Goal: Information Seeking & Learning: Learn about a topic

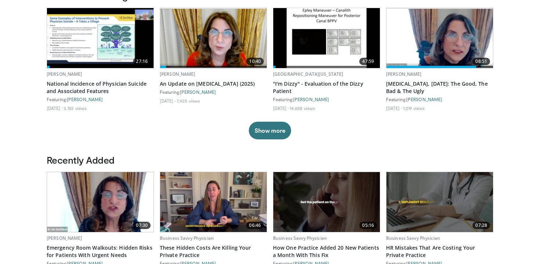
scroll to position [237, 0]
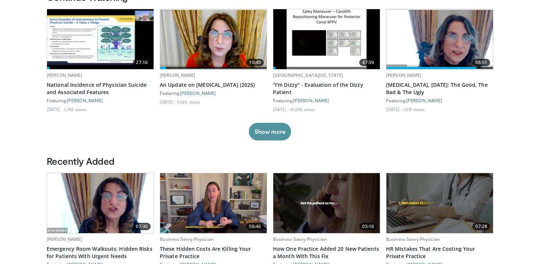
click at [266, 137] on button "Show more" at bounding box center [270, 132] width 42 height 18
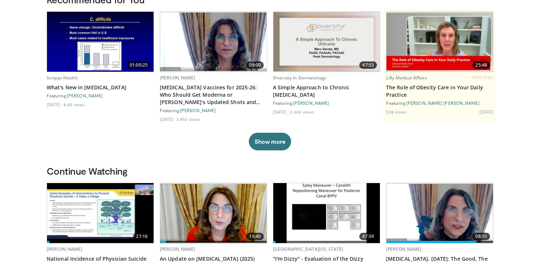
scroll to position [0, 0]
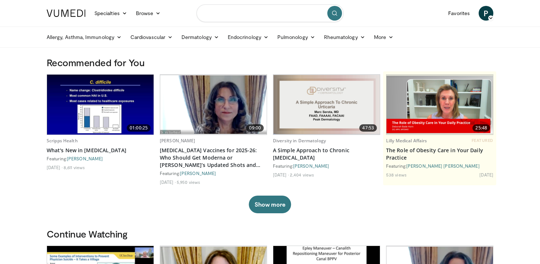
click at [289, 16] on input "Search topics, interventions" at bounding box center [269, 13] width 147 height 18
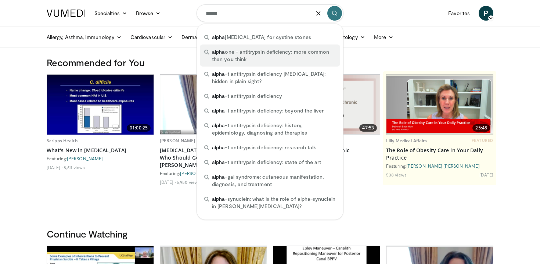
click at [295, 51] on span "alpha one - antitrypsin deficiency: more common than you think" at bounding box center [274, 55] width 124 height 15
type input "**********"
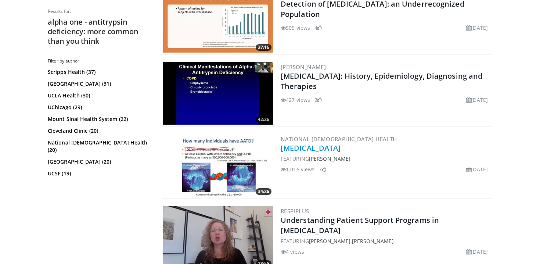
scroll to position [595, 0]
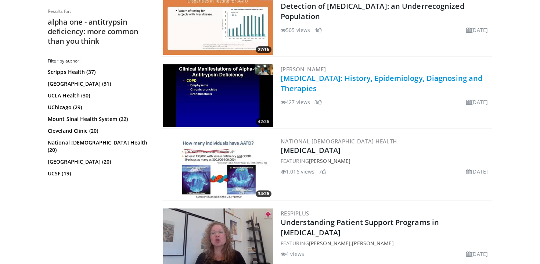
click at [310, 89] on link "Alpha-1 Antitrypsin Deficiency: History, Epidemiology, Diagnosing and Therapies" at bounding box center [382, 83] width 202 height 20
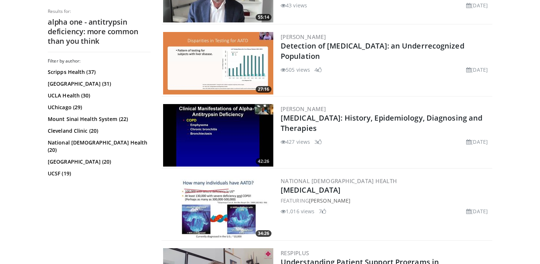
scroll to position [553, 0]
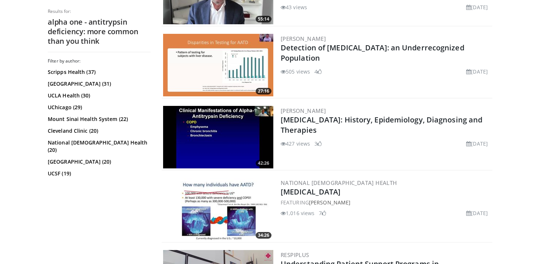
click at [210, 65] on img at bounding box center [218, 65] width 110 height 62
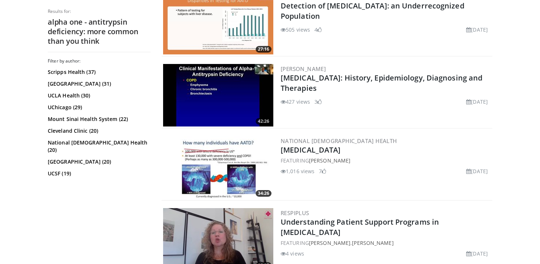
scroll to position [601, 0]
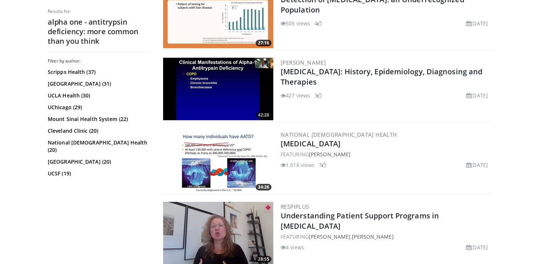
click at [217, 153] on img at bounding box center [218, 161] width 110 height 62
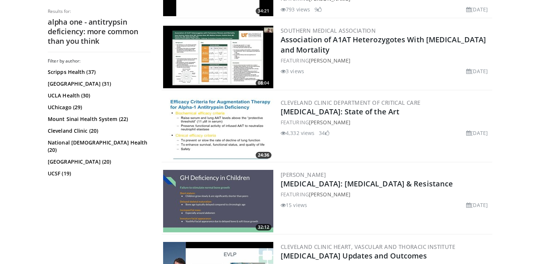
scroll to position [1219, 0]
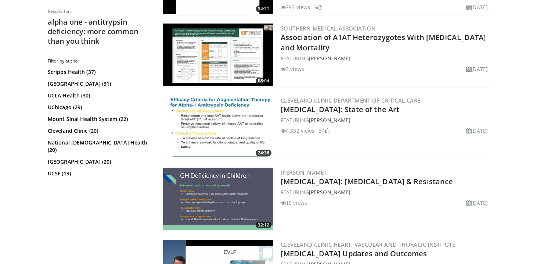
click at [226, 134] on img at bounding box center [218, 126] width 110 height 62
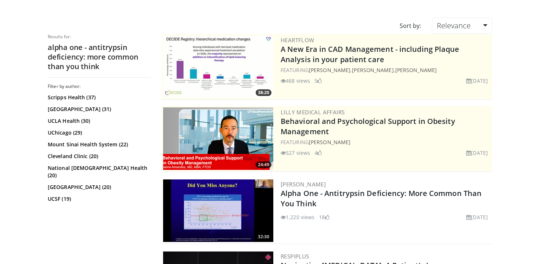
scroll to position [49, 0]
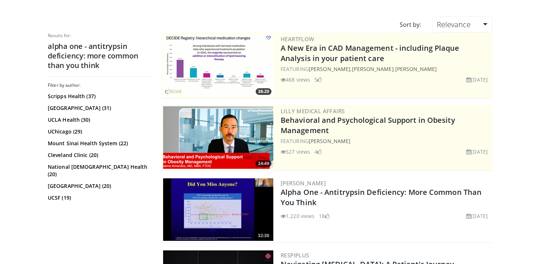
click at [220, 204] on img at bounding box center [218, 209] width 110 height 62
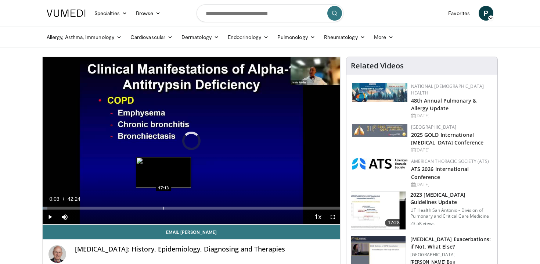
click at [163, 207] on div "Progress Bar" at bounding box center [163, 207] width 1 height 3
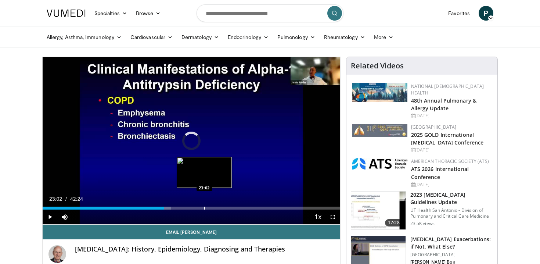
click at [204, 205] on div "Loaded : 43.22% 23:02 23:02" at bounding box center [191, 205] width 297 height 7
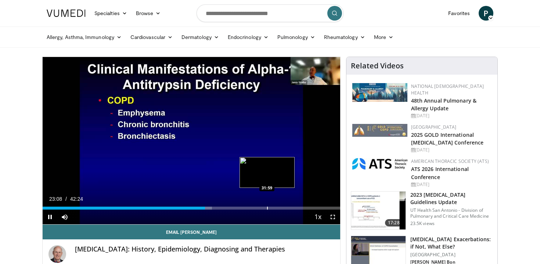
click at [267, 206] on div "Progress Bar" at bounding box center [267, 207] width 1 height 3
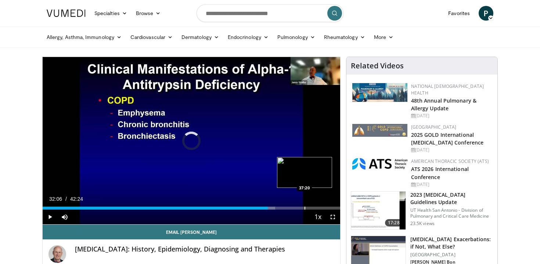
click at [304, 208] on div "Progress Bar" at bounding box center [304, 207] width 1 height 3
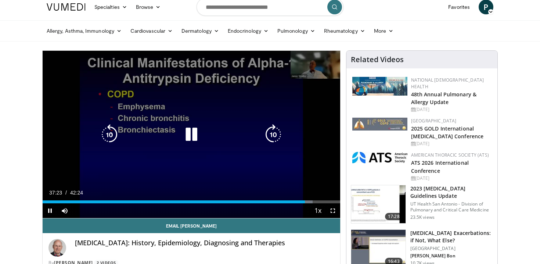
scroll to position [5, 0]
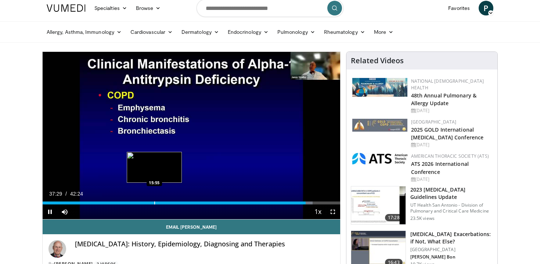
click at [154, 202] on div "Progress Bar" at bounding box center [154, 202] width 1 height 3
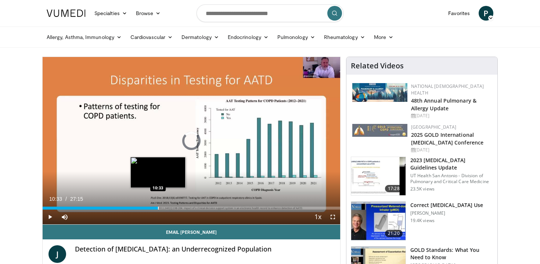
click at [158, 206] on div "Progress Bar" at bounding box center [158, 207] width 1 height 3
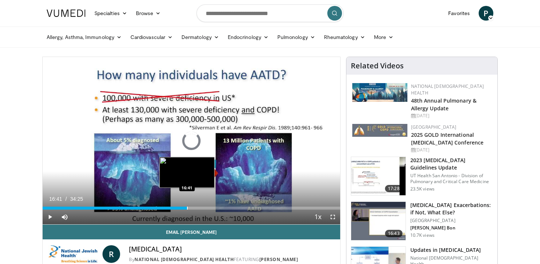
click at [187, 205] on div "Loaded : 1.92% 16:41 16:41" at bounding box center [191, 205] width 297 height 7
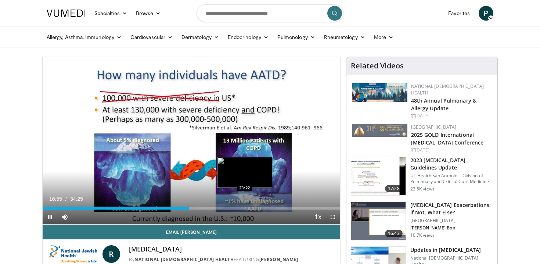
click at [245, 208] on div "Progress Bar" at bounding box center [245, 207] width 1 height 3
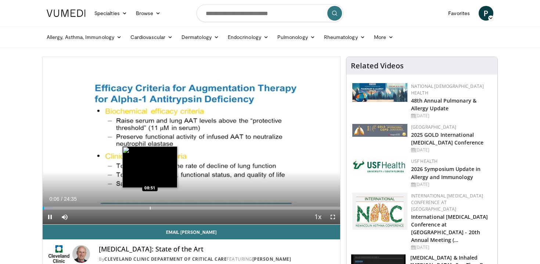
click at [150, 206] on div "Loaded : 3.38% 00:07 08:51" at bounding box center [191, 205] width 297 height 7
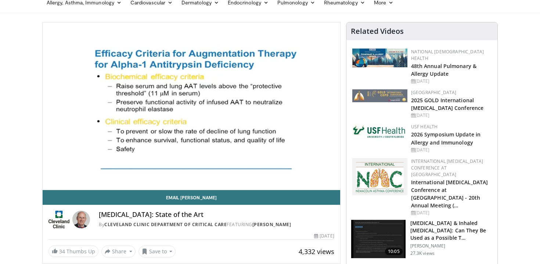
scroll to position [32, 0]
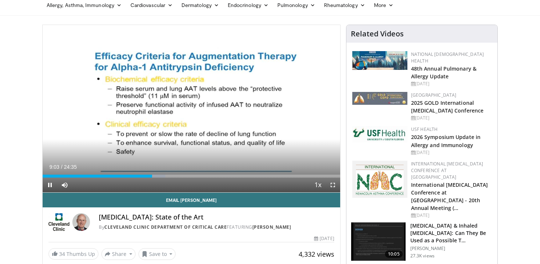
click at [219, 178] on div "Current Time 9:03 / Duration 24:35 Pause Skip Backward Skip Forward Mute Loaded…" at bounding box center [191, 184] width 297 height 15
click at [242, 178] on div "Current Time 9:04 / Duration 24:35 Pause Skip Backward Skip Forward Mute Loaded…" at bounding box center [191, 184] width 297 height 15
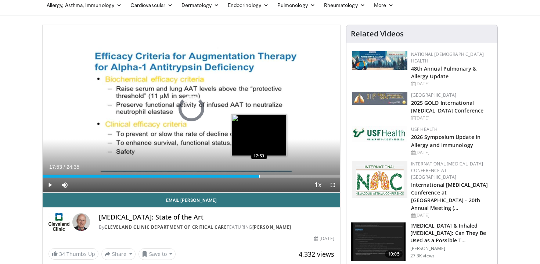
click at [259, 176] on div "Progress Bar" at bounding box center [259, 175] width 1 height 3
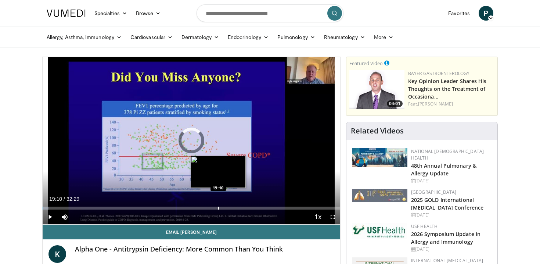
click at [218, 208] on div "Progress Bar" at bounding box center [218, 207] width 1 height 3
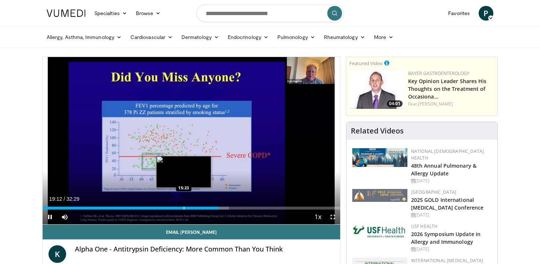
click at [184, 207] on div "Progress Bar" at bounding box center [184, 207] width 1 height 3
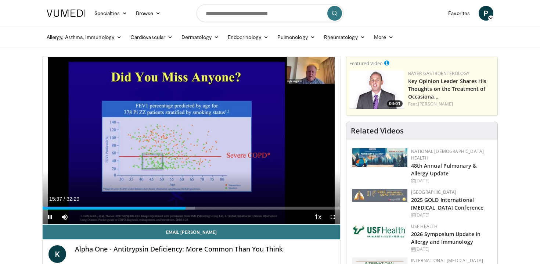
click at [123, 210] on div "Current Time 15:37 / Duration 32:29 Pause Skip Backward Skip Forward Mute Loade…" at bounding box center [191, 216] width 297 height 15
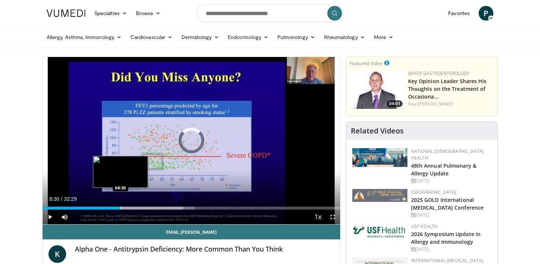
click at [120, 206] on div "Progress Bar" at bounding box center [120, 207] width 1 height 3
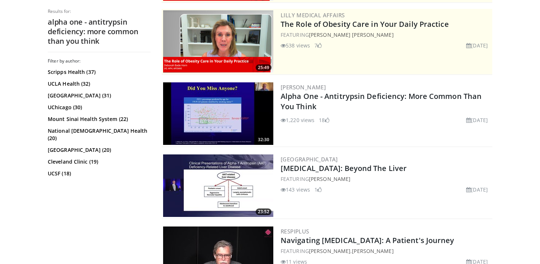
scroll to position [69, 0]
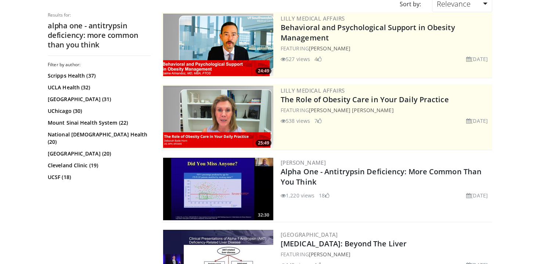
click at [238, 196] on img at bounding box center [218, 189] width 110 height 62
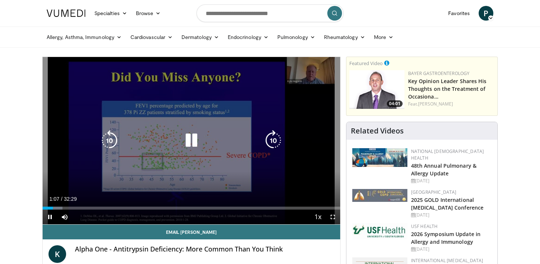
click at [179, 89] on div "10 seconds Tap to unmute" at bounding box center [191, 140] width 297 height 167
click at [216, 96] on div "10 seconds Tap to unmute" at bounding box center [191, 140] width 297 height 167
